Goal: Task Accomplishment & Management: Manage account settings

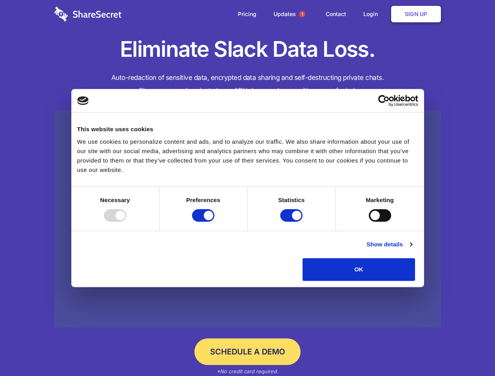
click at [126, 222] on div at bounding box center [115, 215] width 22 height 13
click at [214, 222] on input "Preferences" at bounding box center [203, 215] width 22 height 13
checkbox input "false"
click at [292, 222] on input "Statistics" at bounding box center [291, 215] width 22 height 13
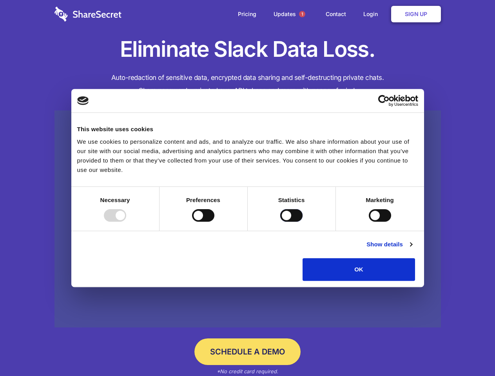
checkbox input "false"
click at [368, 222] on input "Marketing" at bounding box center [379, 215] width 22 height 13
checkbox input "true"
click at [412, 249] on link "Show details" at bounding box center [388, 244] width 45 height 9
